Goal: Communication & Community: Answer question/provide support

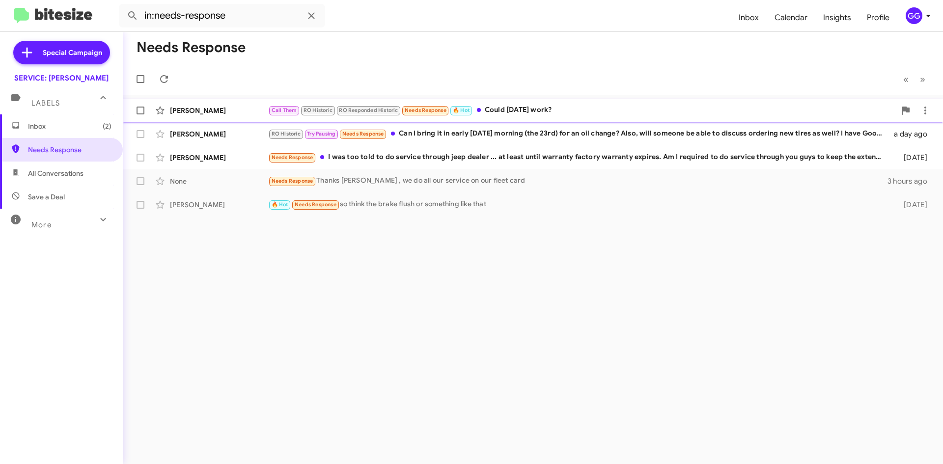
click at [592, 111] on div "Call Them RO Historic RO Responded Historic Needs Response 🔥 Hot Could [DATE] w…" at bounding box center [581, 110] width 627 height 11
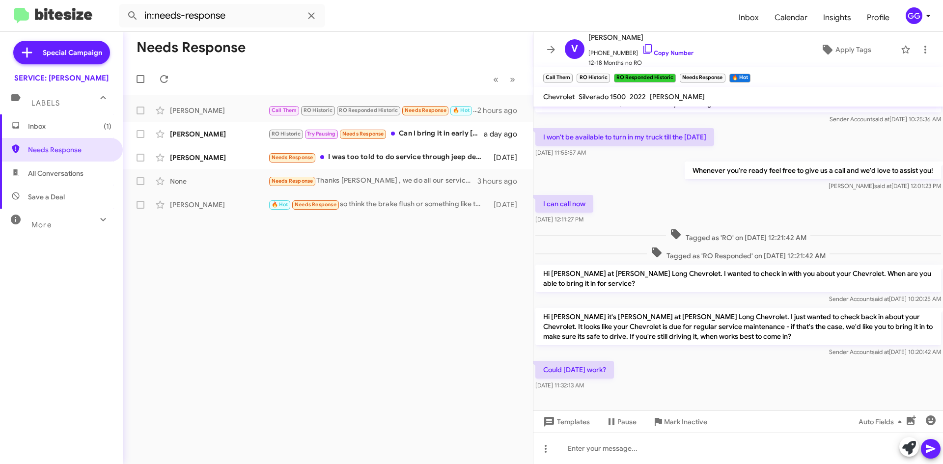
scroll to position [224, 0]
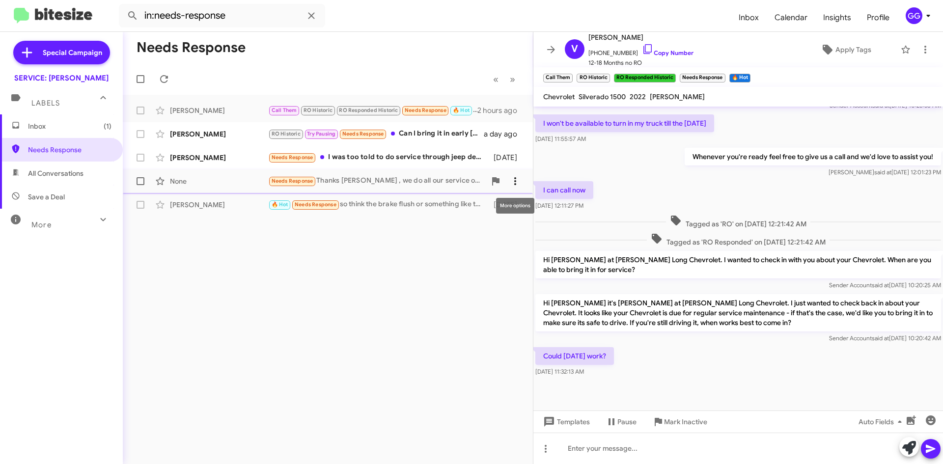
click at [517, 180] on icon at bounding box center [515, 181] width 12 height 12
click at [466, 203] on span "Mark as unread" at bounding box center [441, 207] width 50 height 24
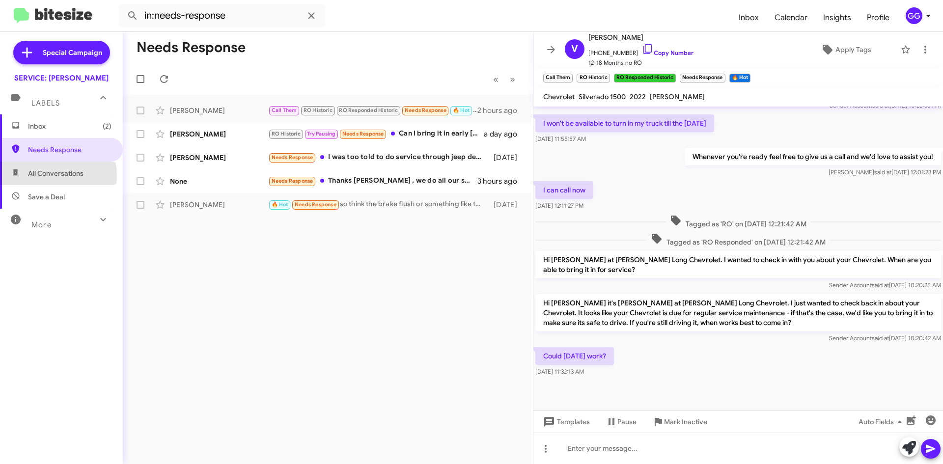
click at [50, 175] on span "All Conversations" at bounding box center [55, 173] width 55 height 10
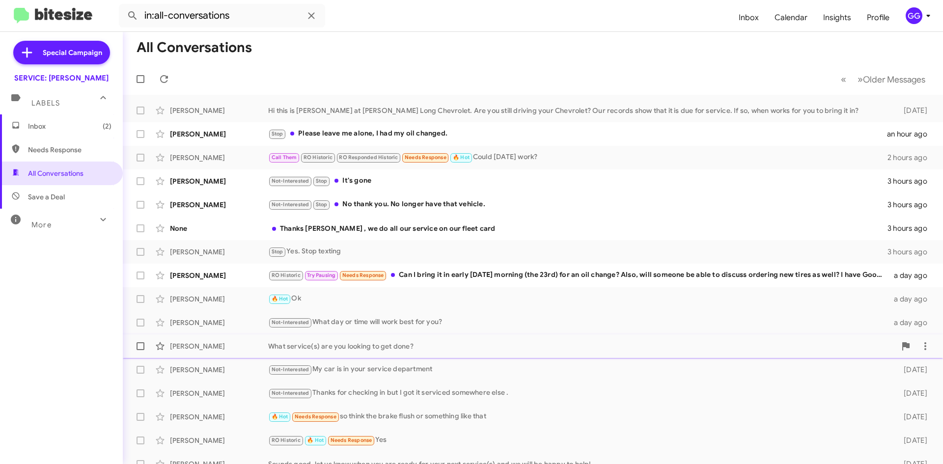
click at [291, 346] on div "What service(s) are you looking to get done?" at bounding box center [581, 346] width 627 height 10
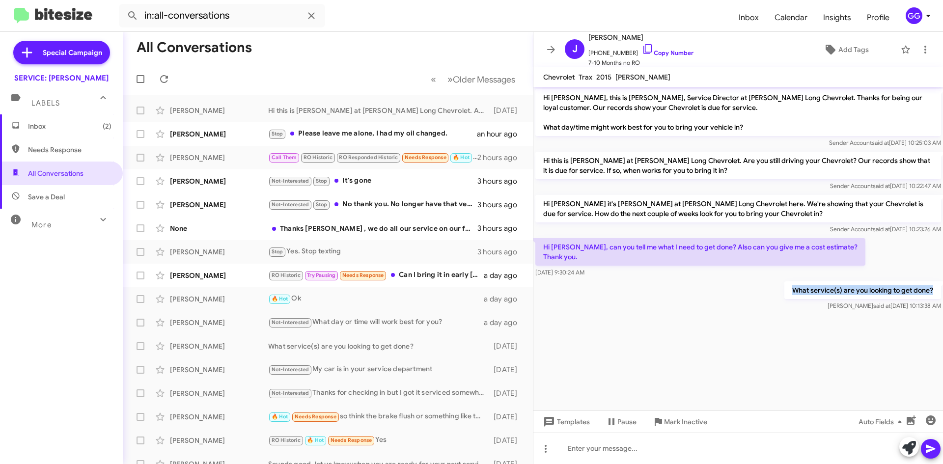
drag, startPoint x: 793, startPoint y: 289, endPoint x: 937, endPoint y: 293, distance: 144.4
click at [937, 293] on p "What service(s) are you looking to get done?" at bounding box center [862, 290] width 157 height 18
copy p "What service(s) are you looking to get done?"
click at [554, 325] on cdk-virtual-scroll-viewport "Hi Jack, this is Rick Stubbs, Service Director at Daniels Long Chevrolet. Thank…" at bounding box center [737, 249] width 409 height 324
click at [439, 138] on div "Stop Please leave me alone, I had my oil changed." at bounding box center [376, 133] width 217 height 11
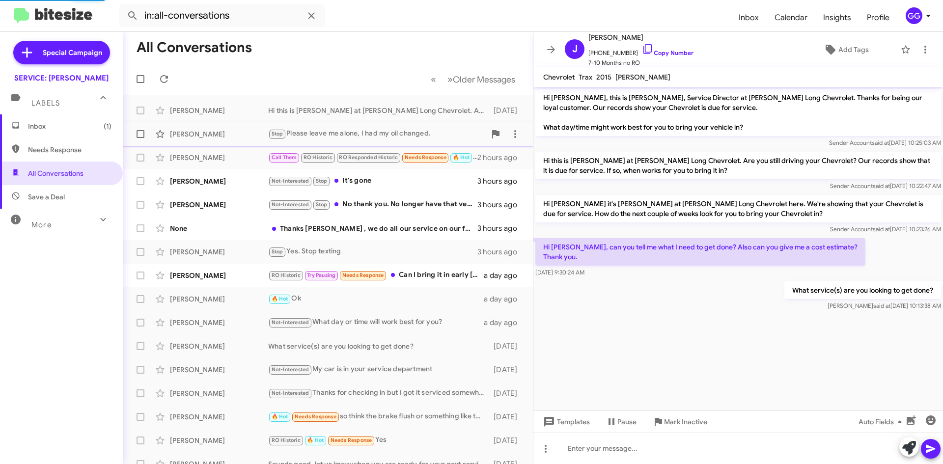
scroll to position [499, 0]
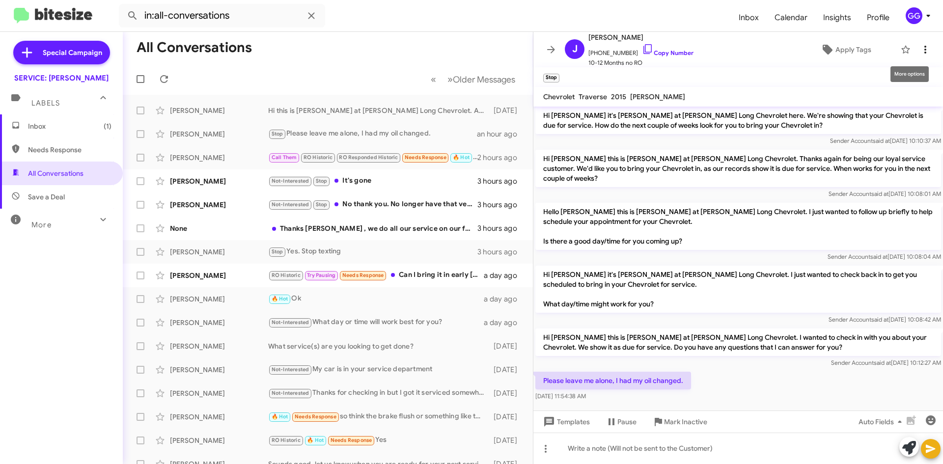
click at [919, 48] on icon at bounding box center [925, 50] width 12 height 12
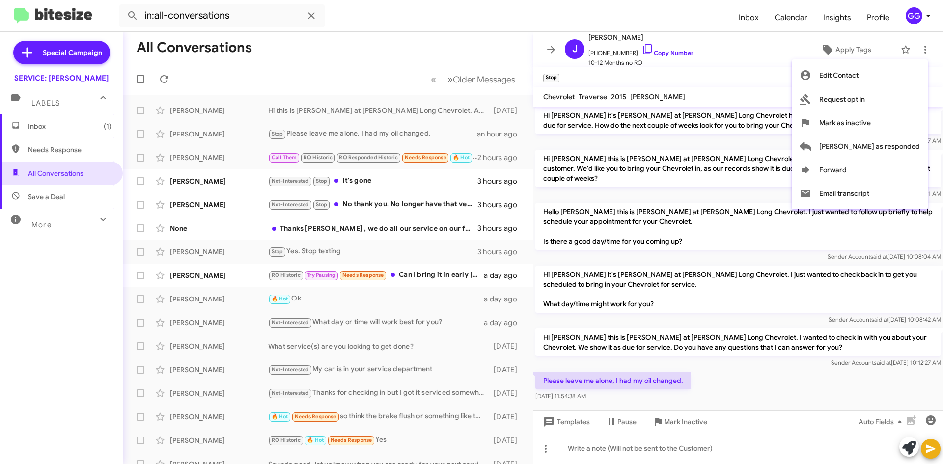
click at [916, 43] on div at bounding box center [471, 232] width 943 height 464
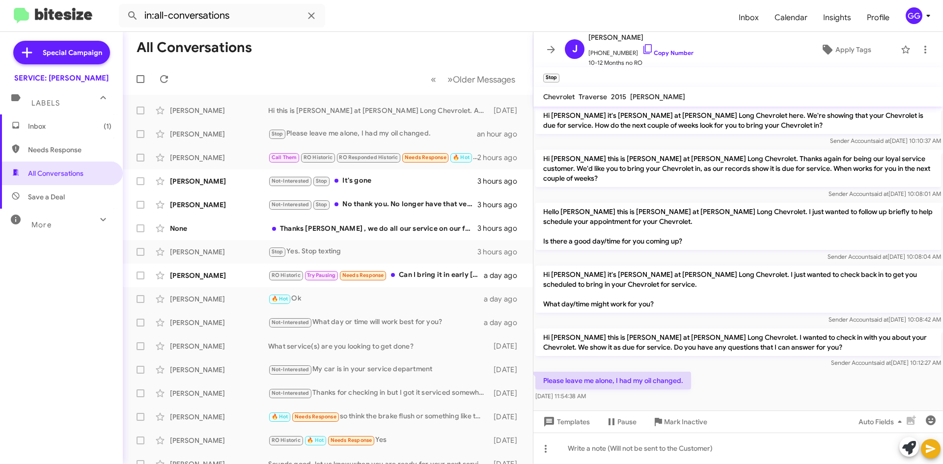
click at [55, 146] on span "Needs Response" at bounding box center [69, 150] width 83 height 10
type input "in:needs-response"
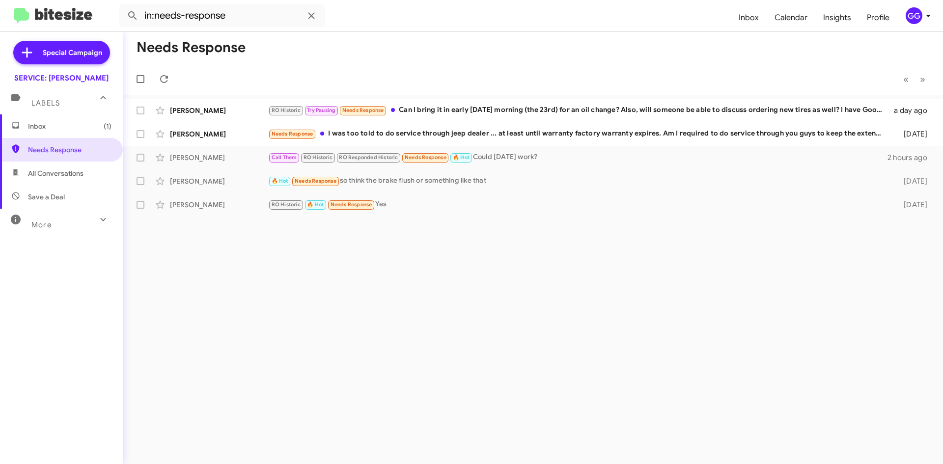
click at [40, 128] on span "Inbox (1)" at bounding box center [69, 126] width 83 height 10
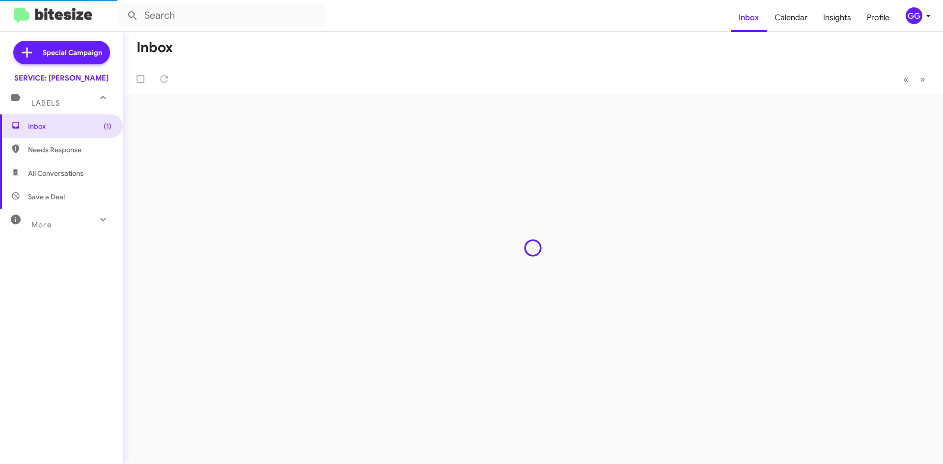
drag, startPoint x: 42, startPoint y: 148, endPoint x: 43, endPoint y: 154, distance: 5.6
click at [43, 149] on span "Needs Response" at bounding box center [69, 150] width 83 height 10
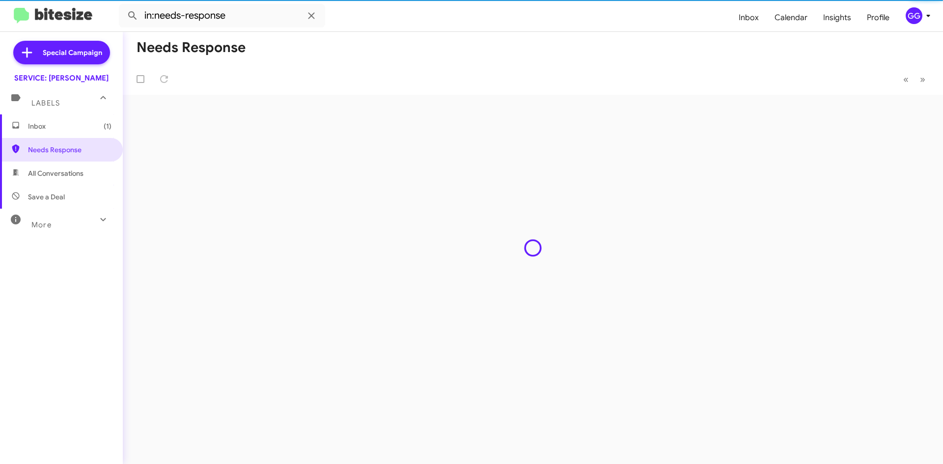
click at [43, 169] on span "All Conversations" at bounding box center [55, 173] width 55 height 10
type input "in:all-conversations"
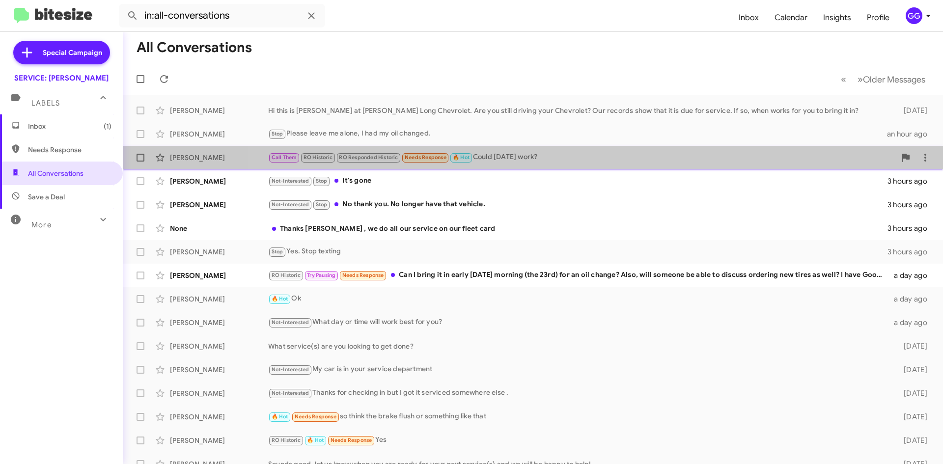
click at [567, 155] on div "Call Them RO Historic RO Responded Historic Needs Response 🔥 Hot Could Saturday…" at bounding box center [581, 157] width 627 height 11
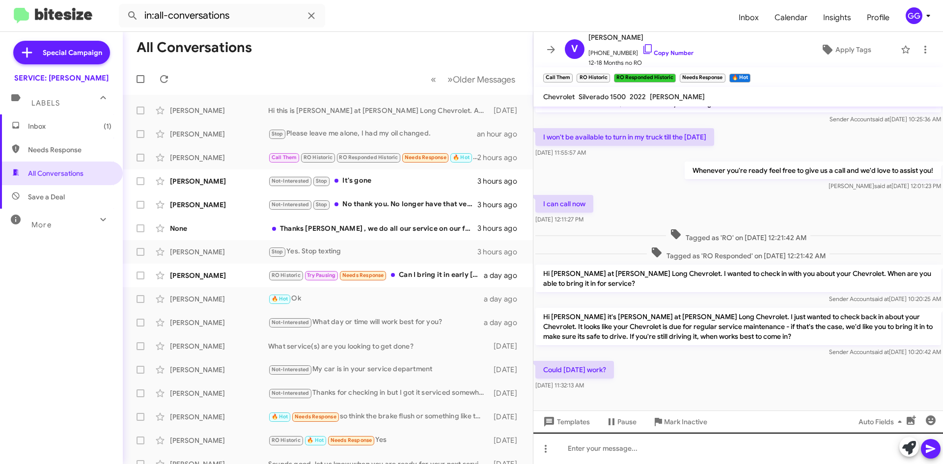
scroll to position [224, 0]
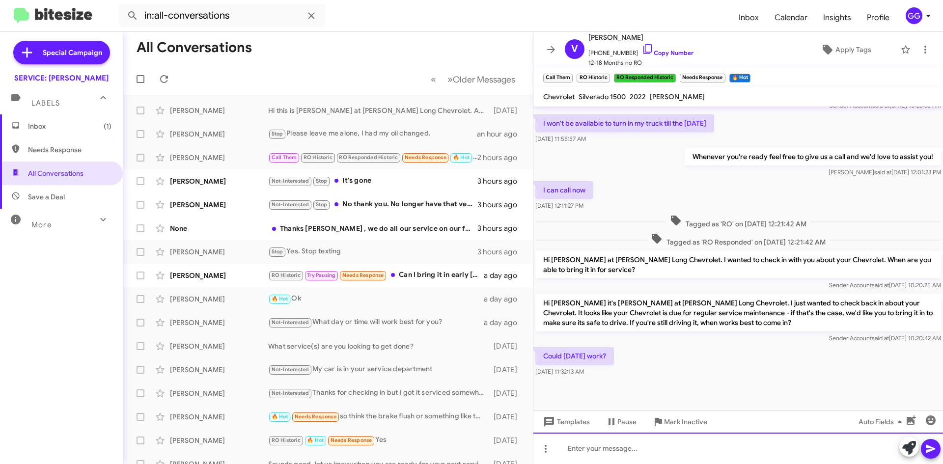
paste div
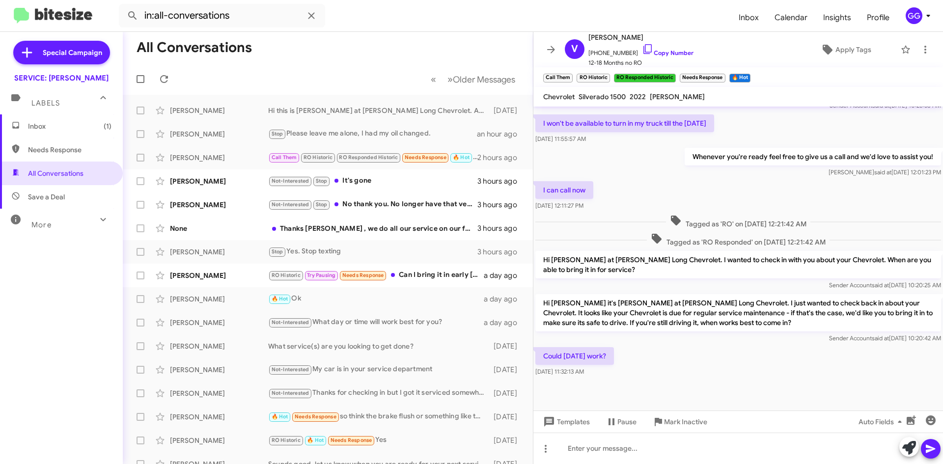
click at [677, 336] on div "Sender Account said at Aug 19, 2025, 10:20:42 AM" at bounding box center [738, 338] width 406 height 10
click at [909, 446] on icon at bounding box center [909, 448] width 14 height 14
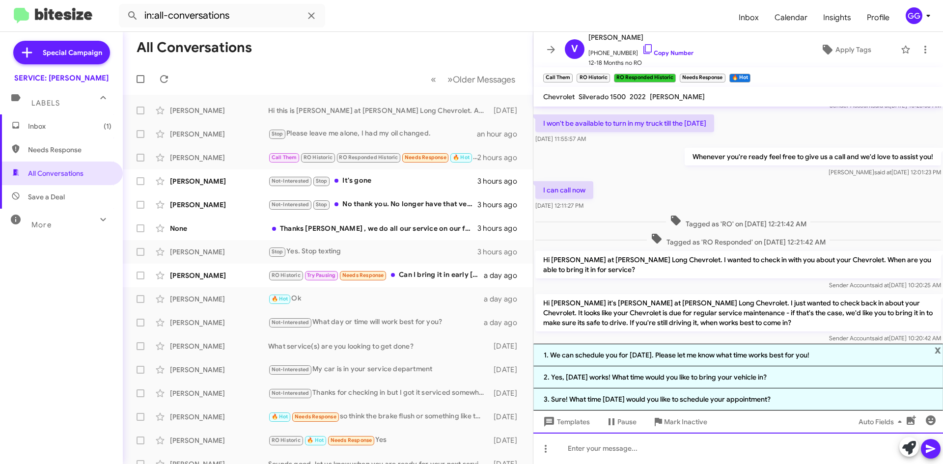
click at [665, 445] on div at bounding box center [737, 448] width 409 height 31
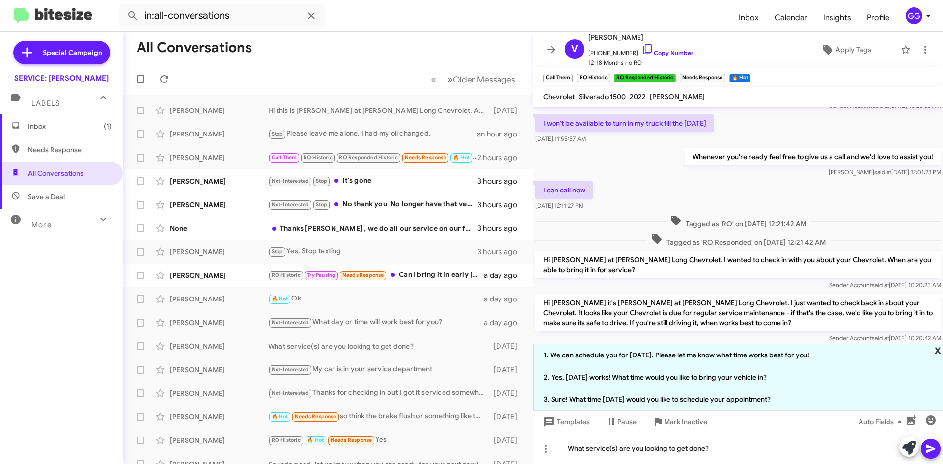
click at [936, 350] on span "x" at bounding box center [937, 350] width 6 height 12
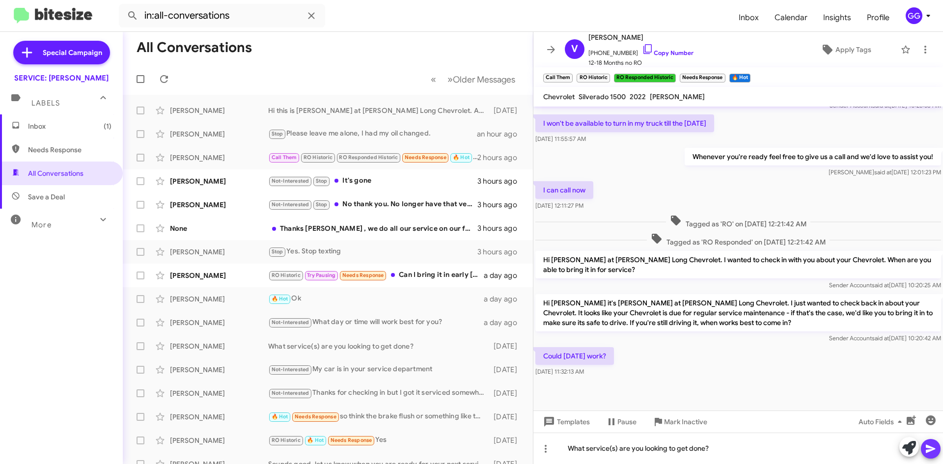
click at [925, 445] on icon at bounding box center [930, 449] width 12 height 12
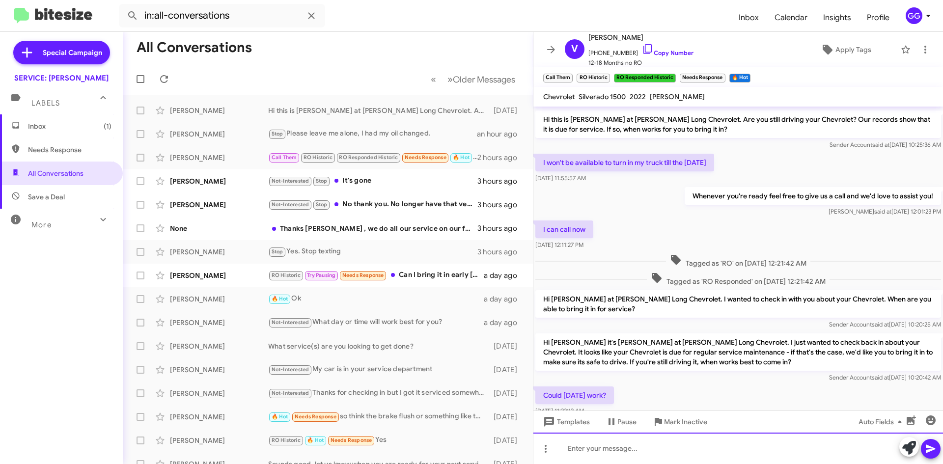
scroll to position [260, 0]
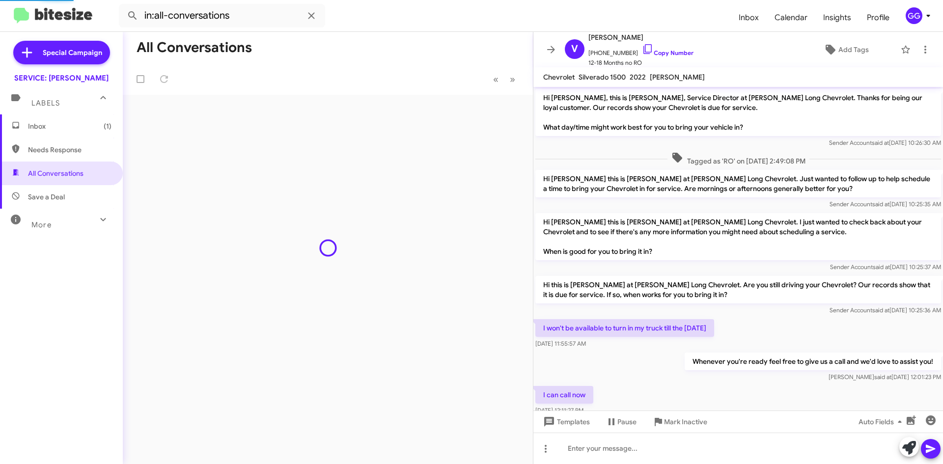
scroll to position [241, 0]
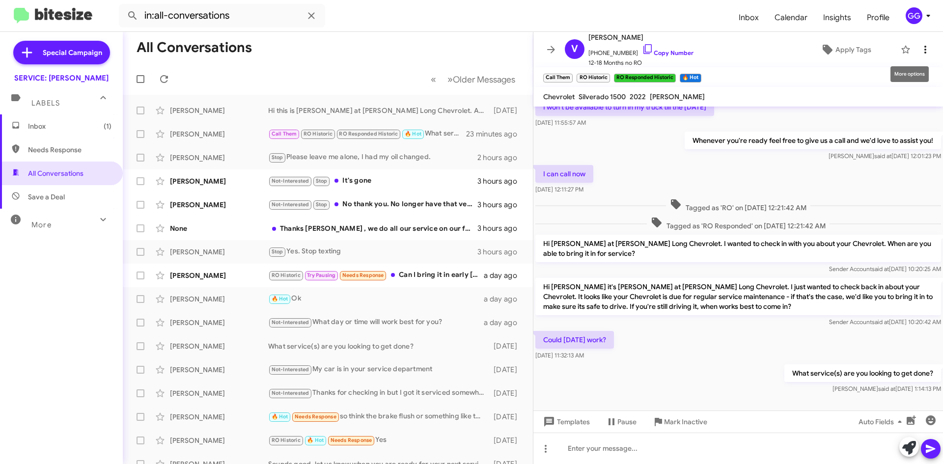
click at [919, 54] on icon at bounding box center [925, 50] width 12 height 12
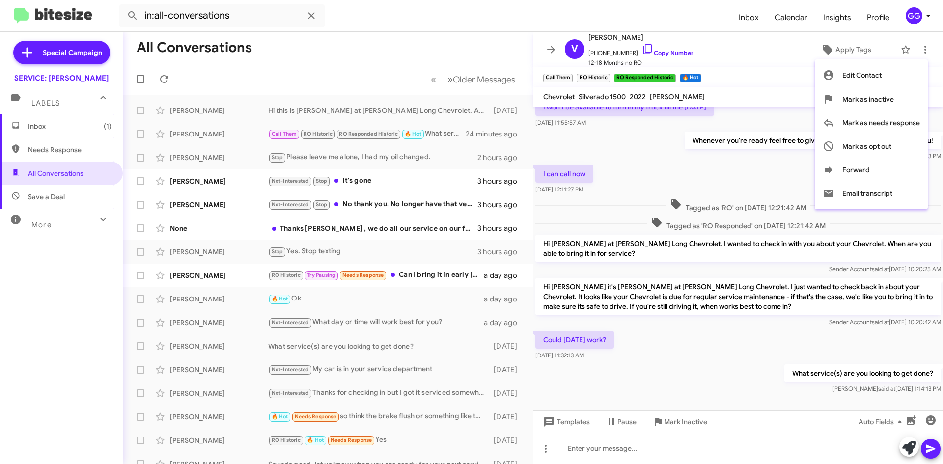
click at [461, 15] on div at bounding box center [471, 232] width 943 height 464
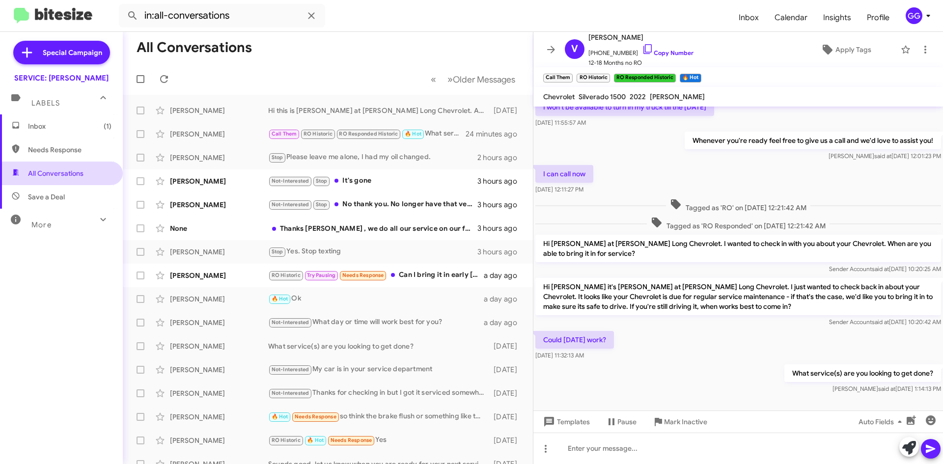
click at [63, 171] on span "All Conversations" at bounding box center [55, 173] width 55 height 10
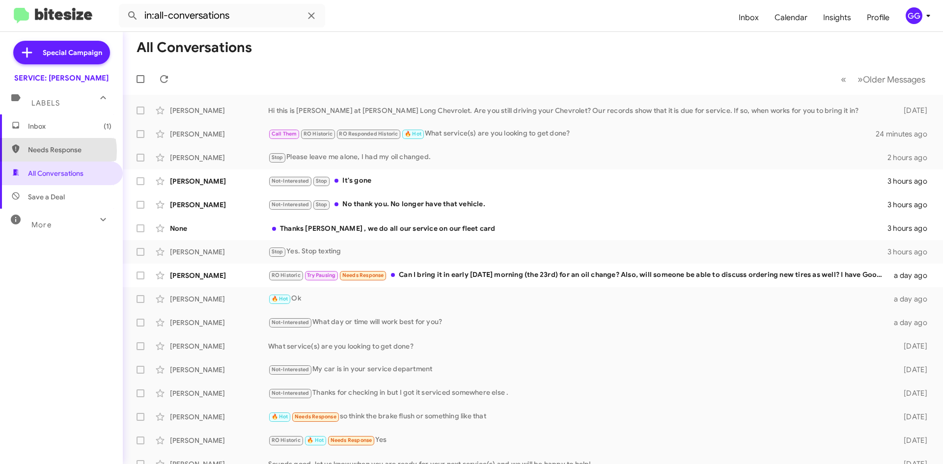
click at [54, 151] on span "Needs Response" at bounding box center [69, 150] width 83 height 10
type input "in:needs-response"
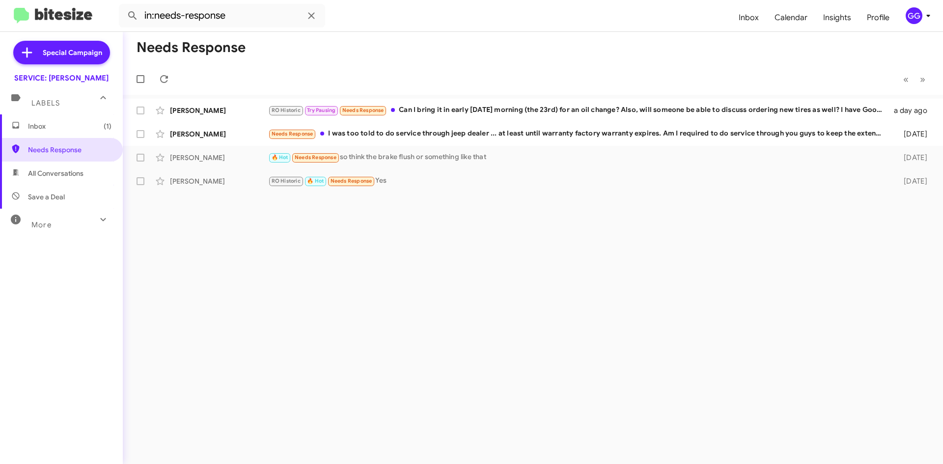
click at [44, 123] on span "Inbox (1)" at bounding box center [69, 126] width 83 height 10
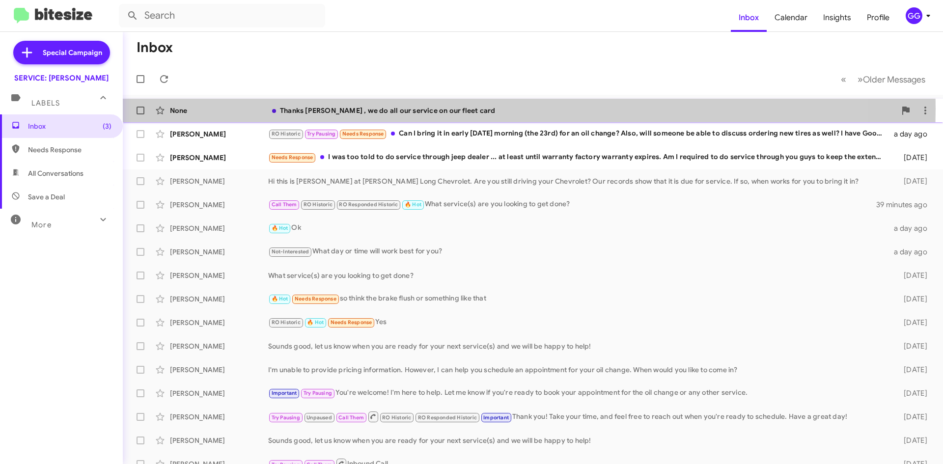
click at [465, 108] on div "Thanks [PERSON_NAME] , we do all our service on our fleet card" at bounding box center [581, 111] width 627 height 10
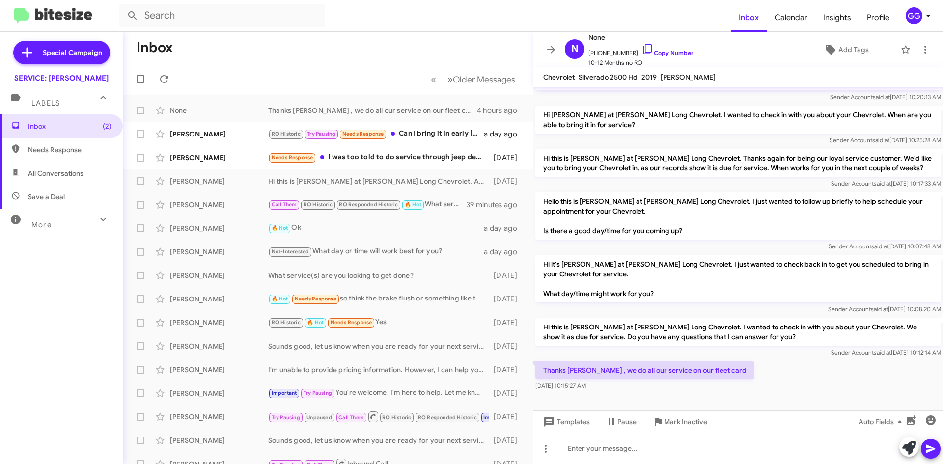
scroll to position [231, 0]
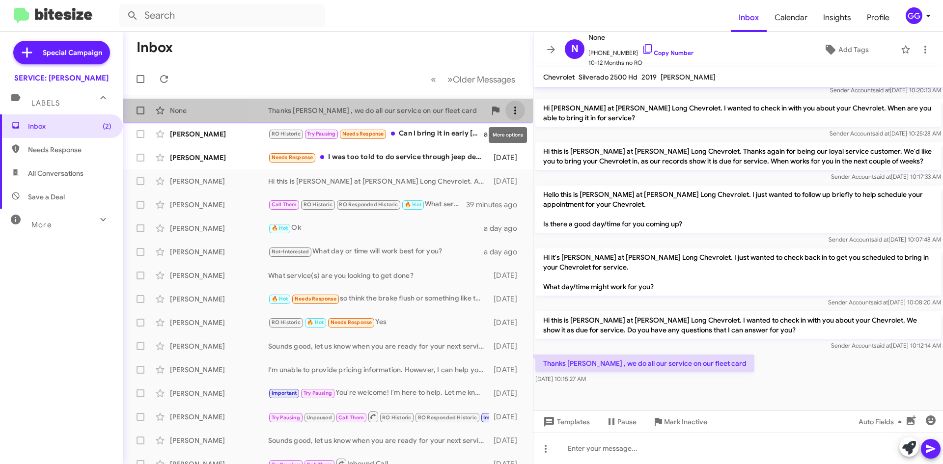
click at [509, 109] on icon at bounding box center [515, 111] width 12 height 12
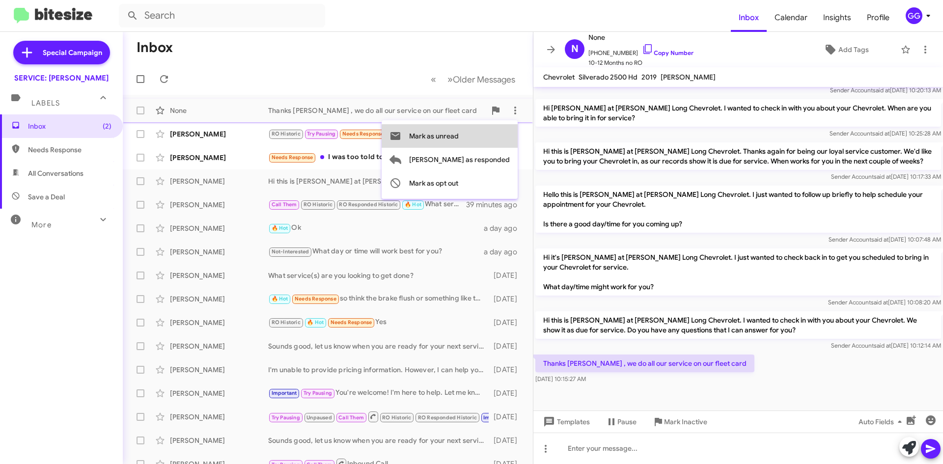
click at [505, 138] on button "Mark as unread" at bounding box center [449, 136] width 136 height 24
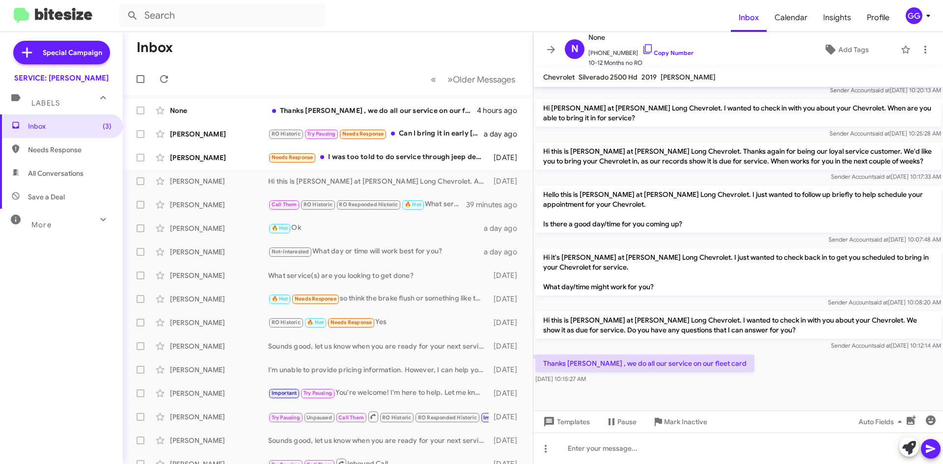
click at [65, 152] on span "Needs Response" at bounding box center [69, 150] width 83 height 10
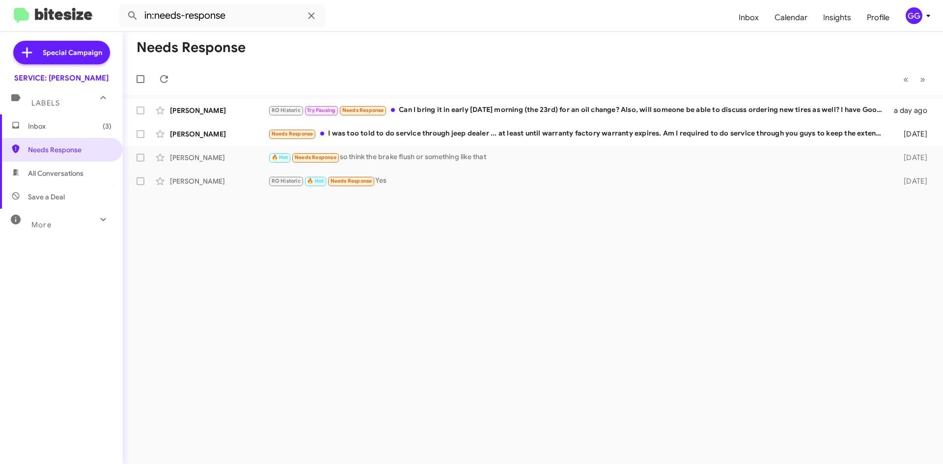
click at [76, 175] on span "All Conversations" at bounding box center [55, 173] width 55 height 10
type input "in:all-conversations"
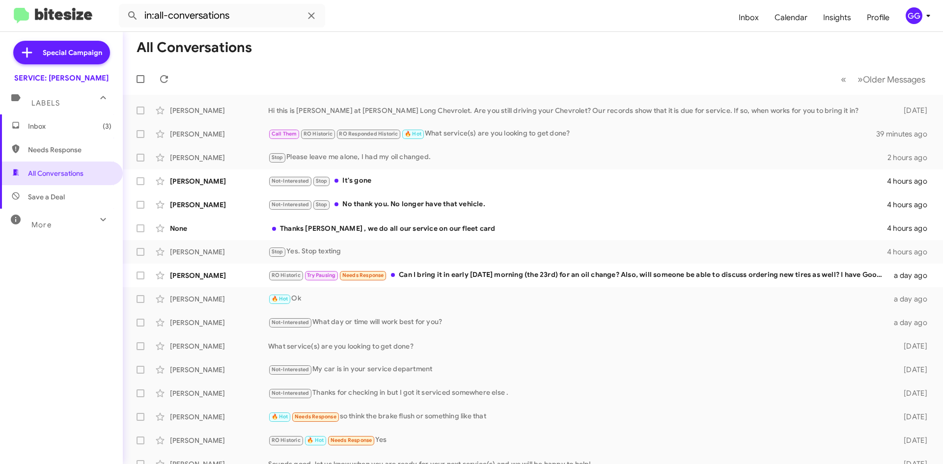
click at [41, 101] on span "Labels" at bounding box center [45, 103] width 28 height 9
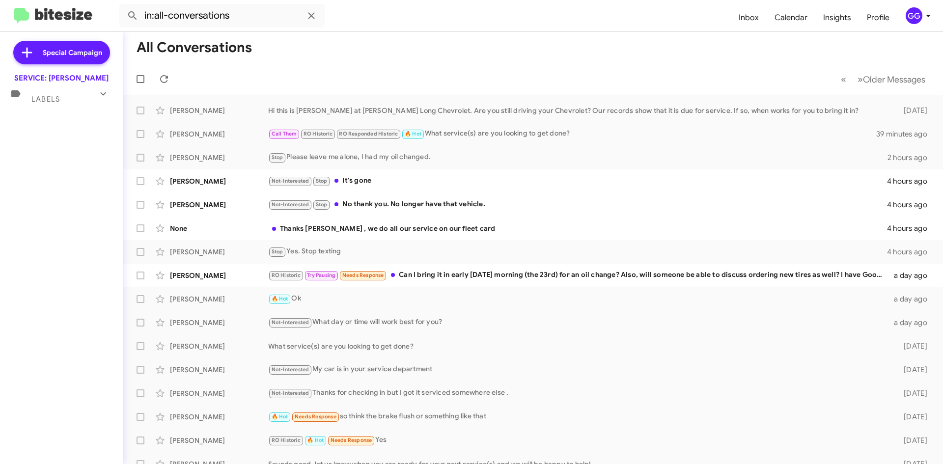
click at [39, 100] on span "Labels" at bounding box center [45, 99] width 28 height 9
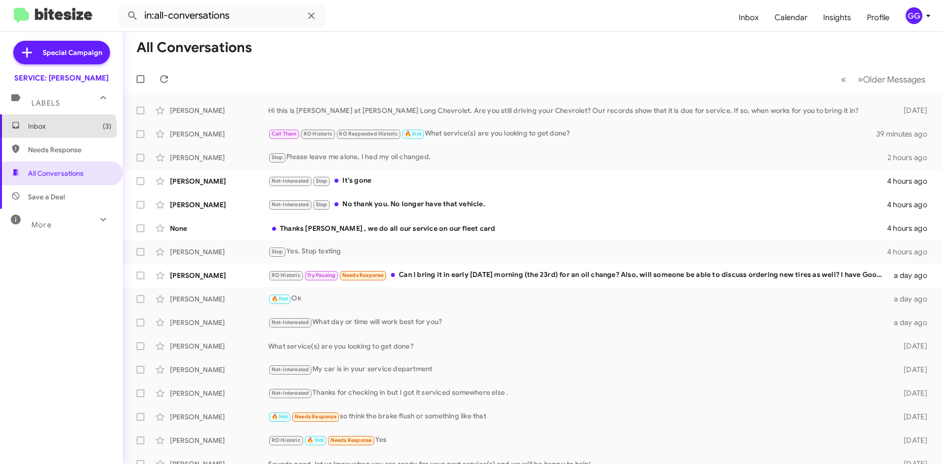
click at [38, 130] on span "Inbox (3)" at bounding box center [69, 126] width 83 height 10
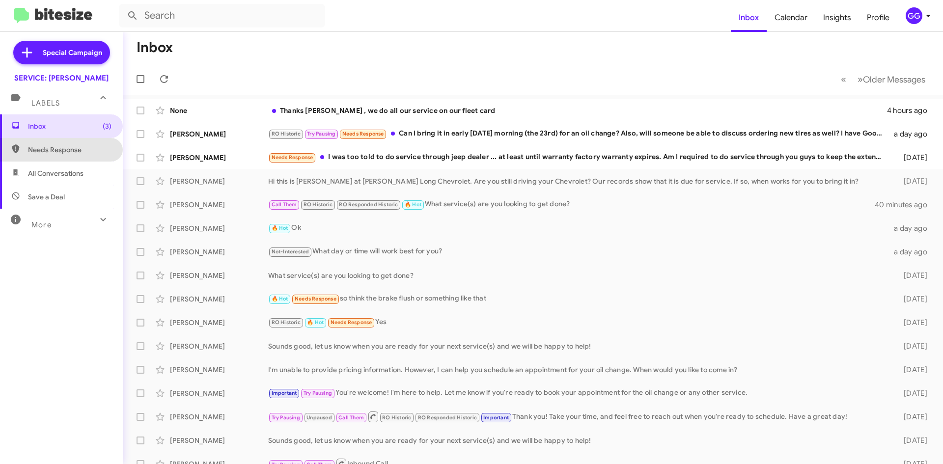
click at [76, 147] on span "Needs Response" at bounding box center [69, 150] width 83 height 10
type input "in:needs-response"
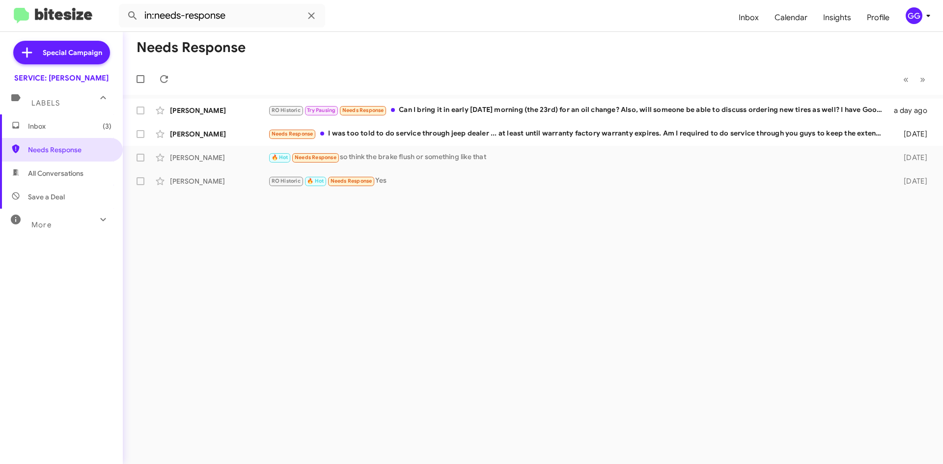
click at [29, 131] on span "Inbox (3)" at bounding box center [69, 126] width 83 height 10
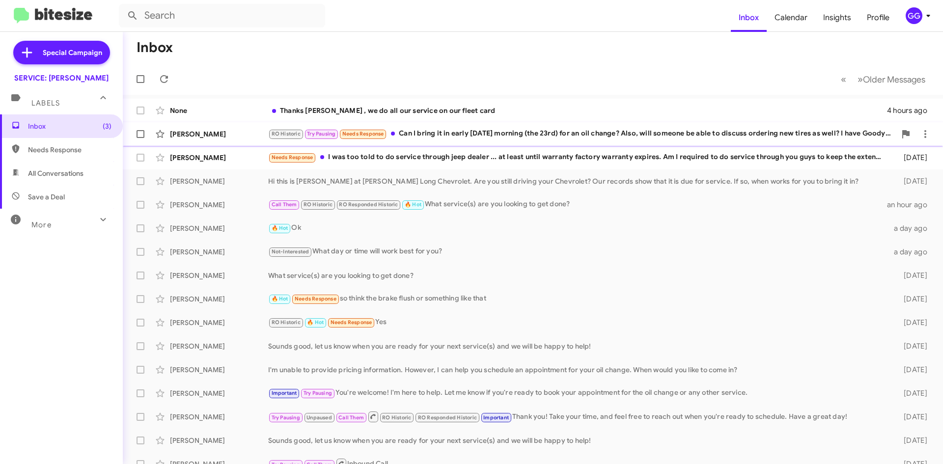
click at [696, 134] on div "RO Historic Try Pausing Needs Response Can I bring it in early on Saturday morn…" at bounding box center [581, 133] width 627 height 11
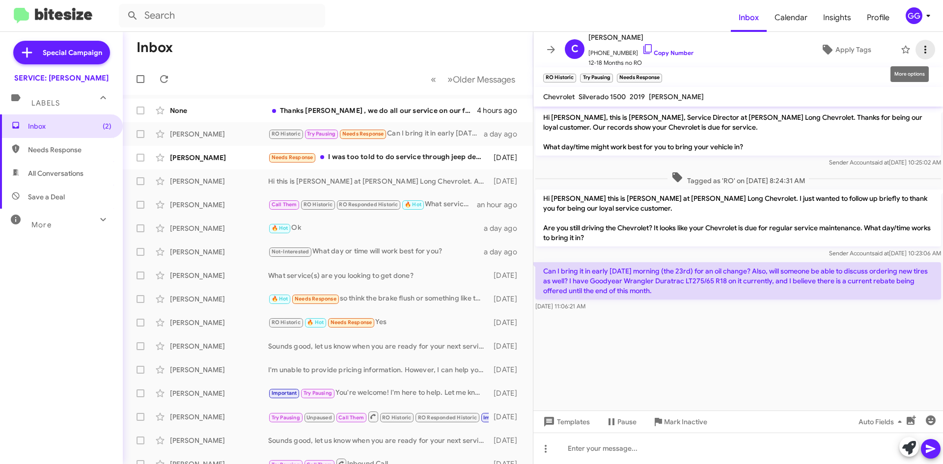
click at [919, 46] on icon at bounding box center [925, 50] width 12 height 12
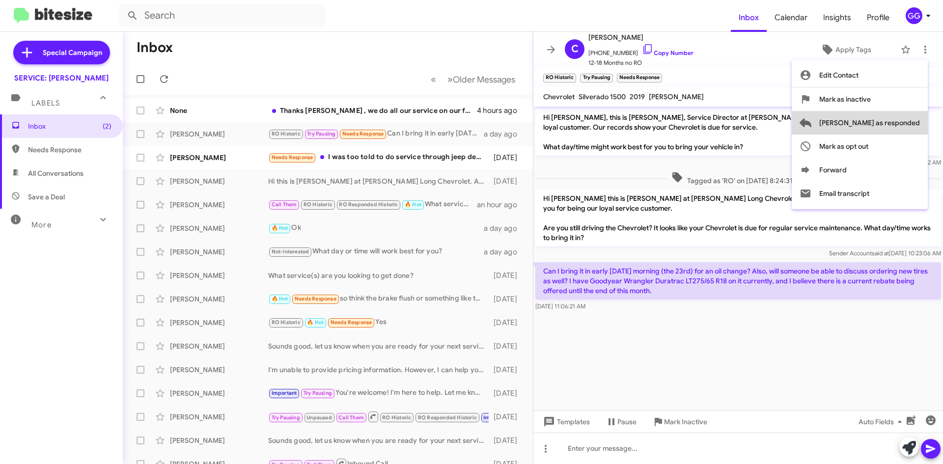
click at [901, 121] on span "Mark as responded" at bounding box center [869, 123] width 101 height 24
